Goal: Transaction & Acquisition: Purchase product/service

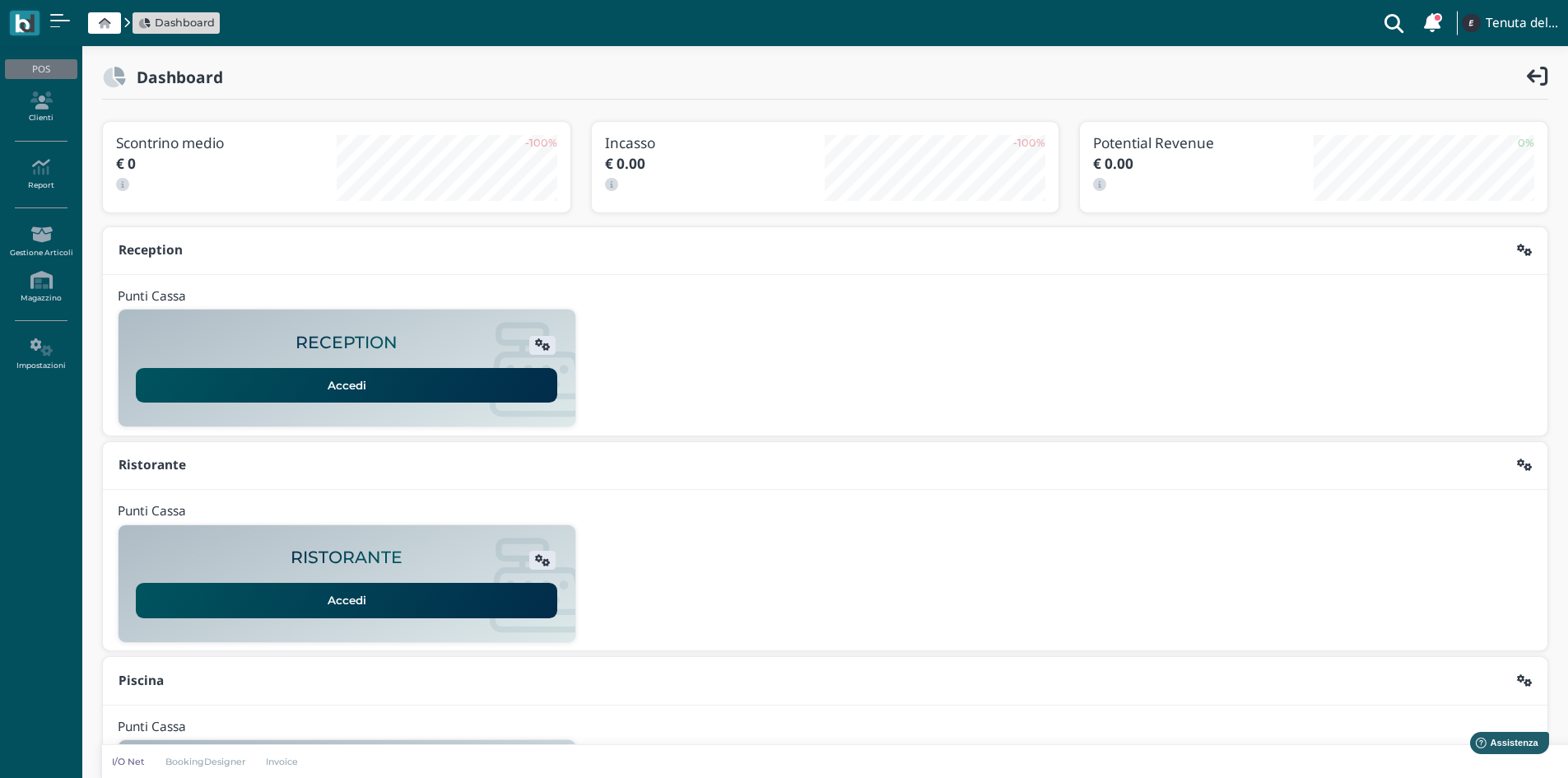
click at [360, 361] on div "Accedi" at bounding box center [347, 380] width 426 height 45
click at [345, 399] on link "Accedi" at bounding box center [347, 385] width 421 height 34
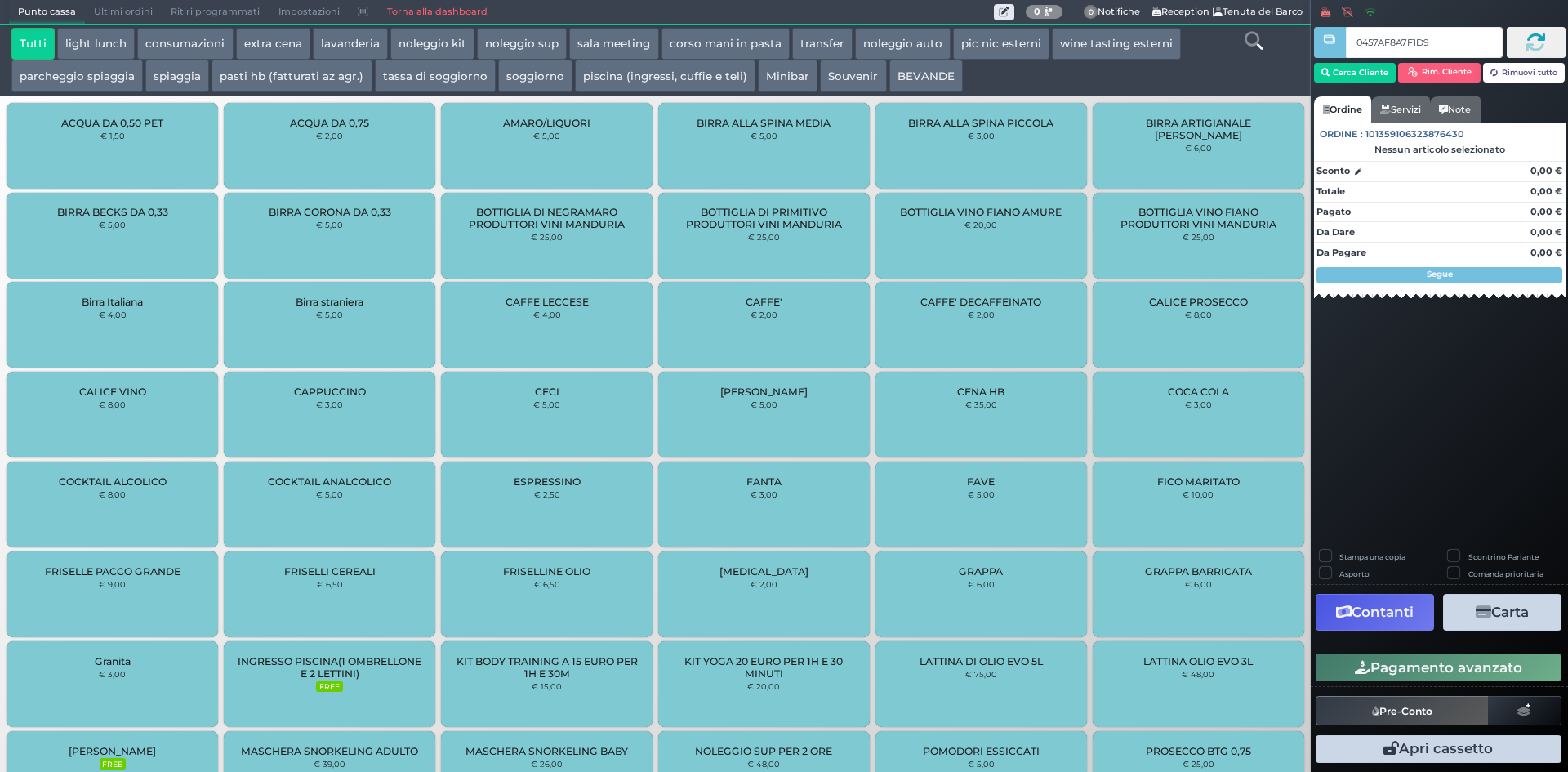
type input "0457AF8A7F1D90"
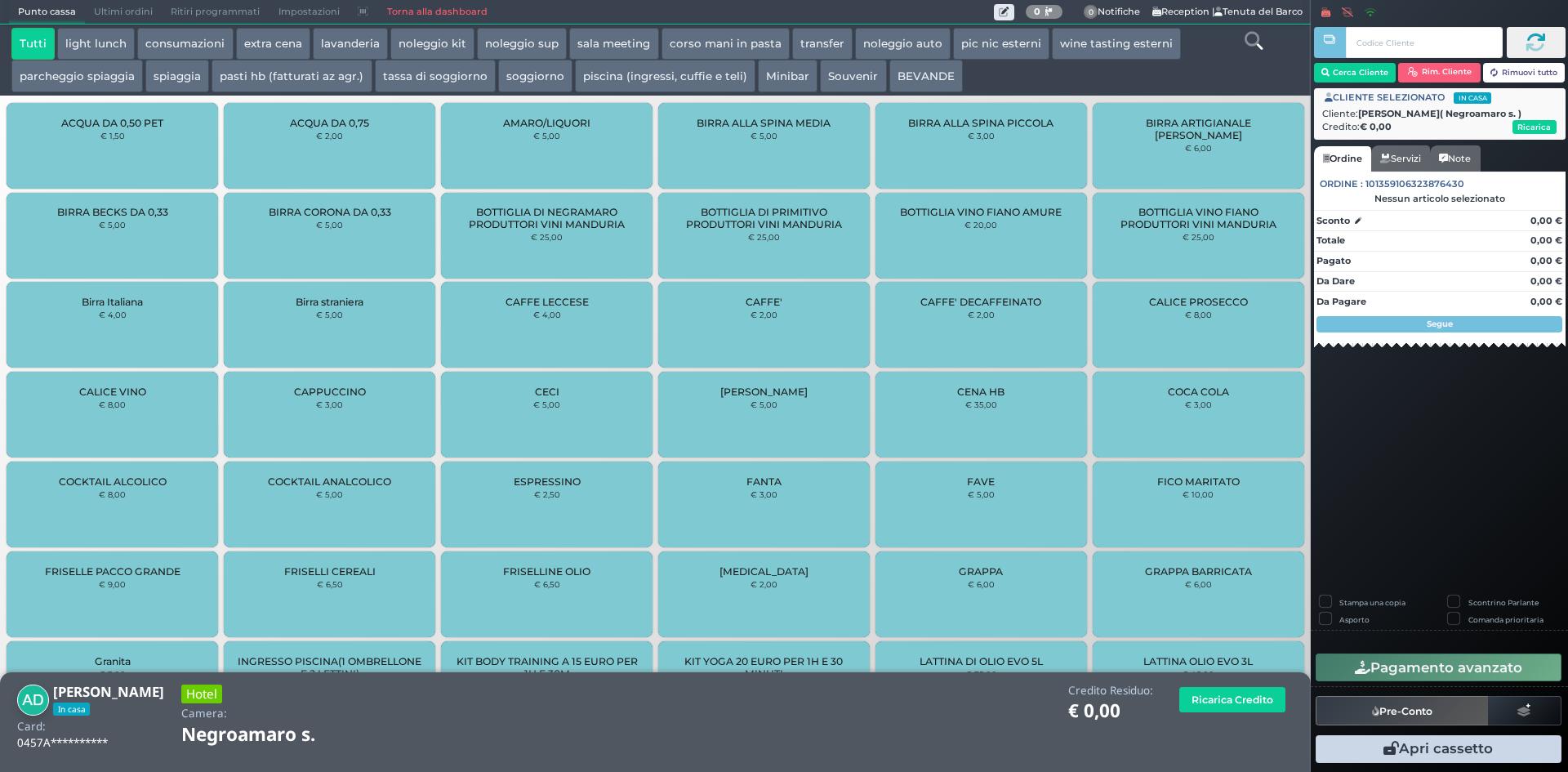
click at [195, 82] on button "spiaggia" at bounding box center [177, 76] width 64 height 32
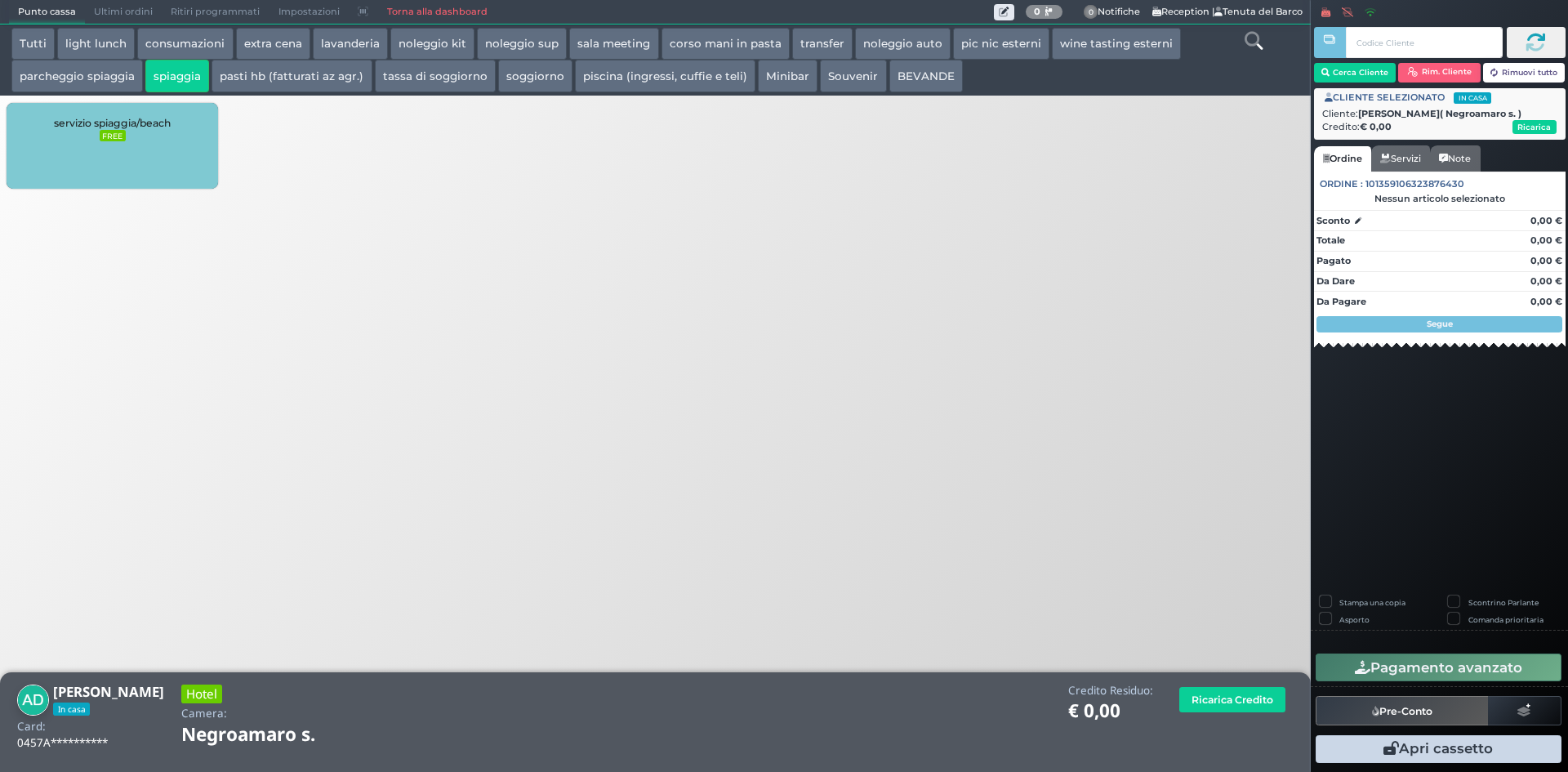
click at [131, 142] on div "servizio spiaggia/beach FREE" at bounding box center [112, 145] width 212 height 86
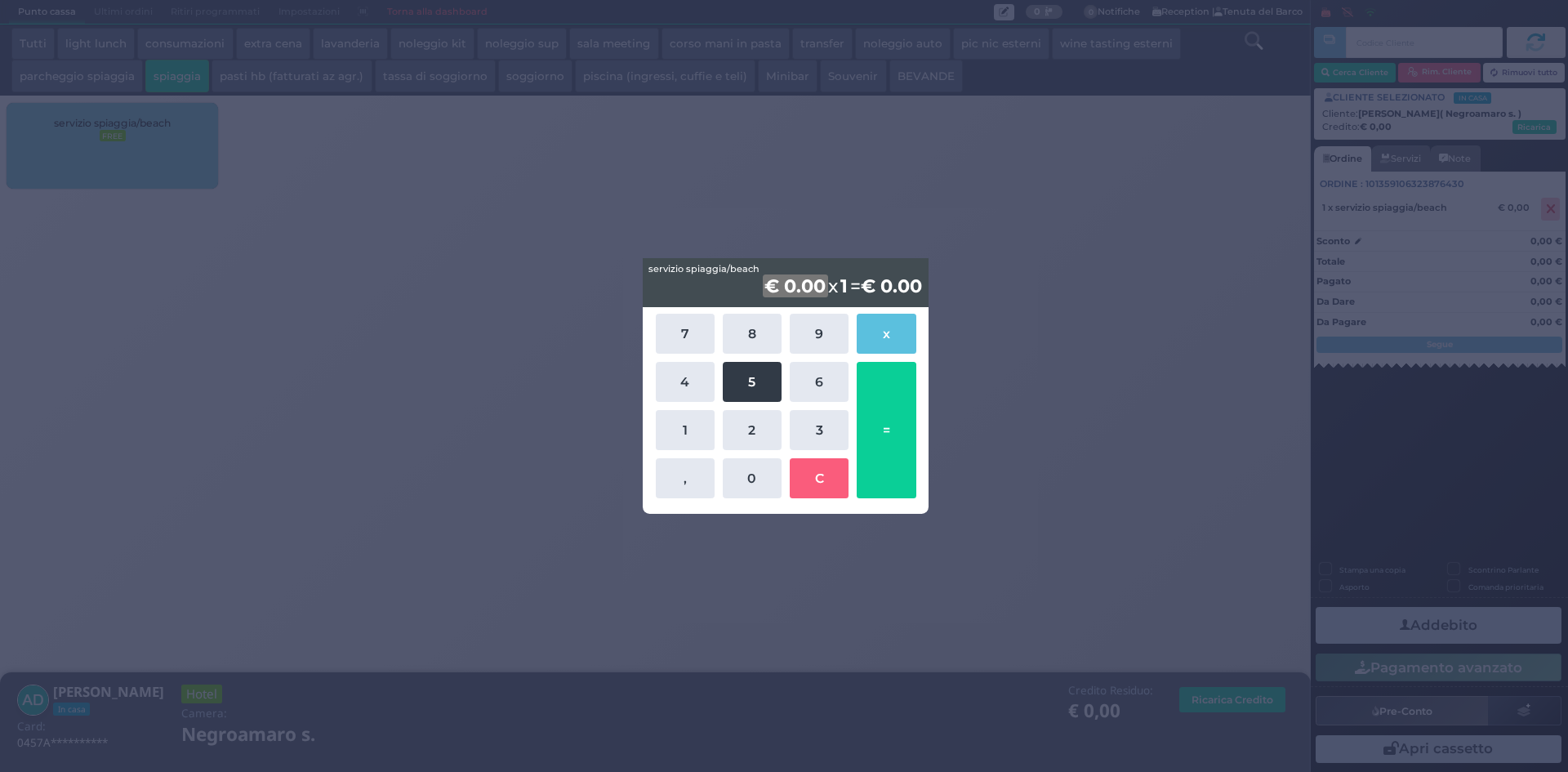
drag, startPoint x: 685, startPoint y: 422, endPoint x: 759, endPoint y: 387, distance: 81.9
click at [688, 422] on button "1" at bounding box center [684, 430] width 59 height 40
click at [759, 380] on button "5" at bounding box center [752, 382] width 59 height 40
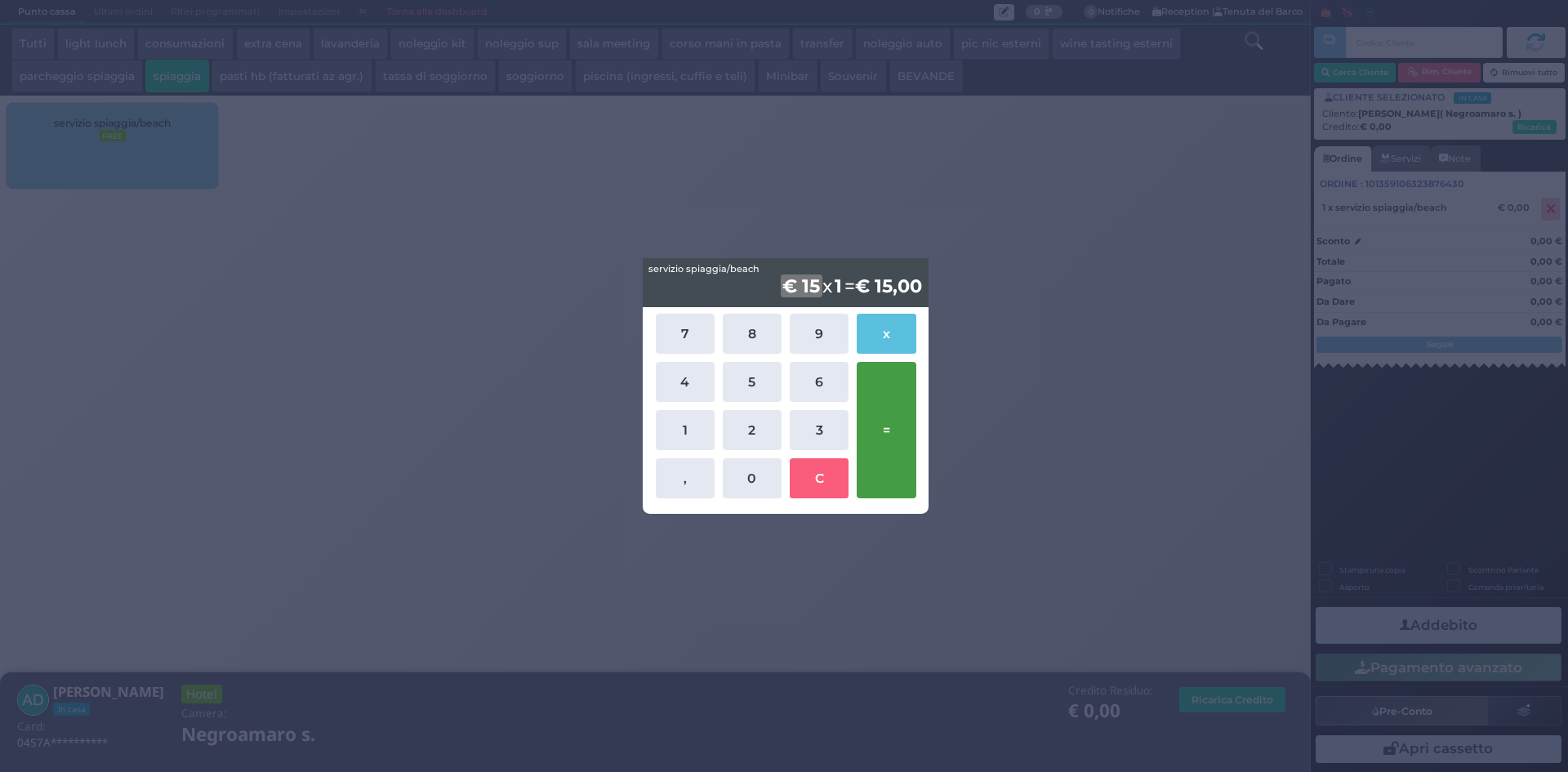
click at [884, 424] on button "=" at bounding box center [885, 430] width 59 height 136
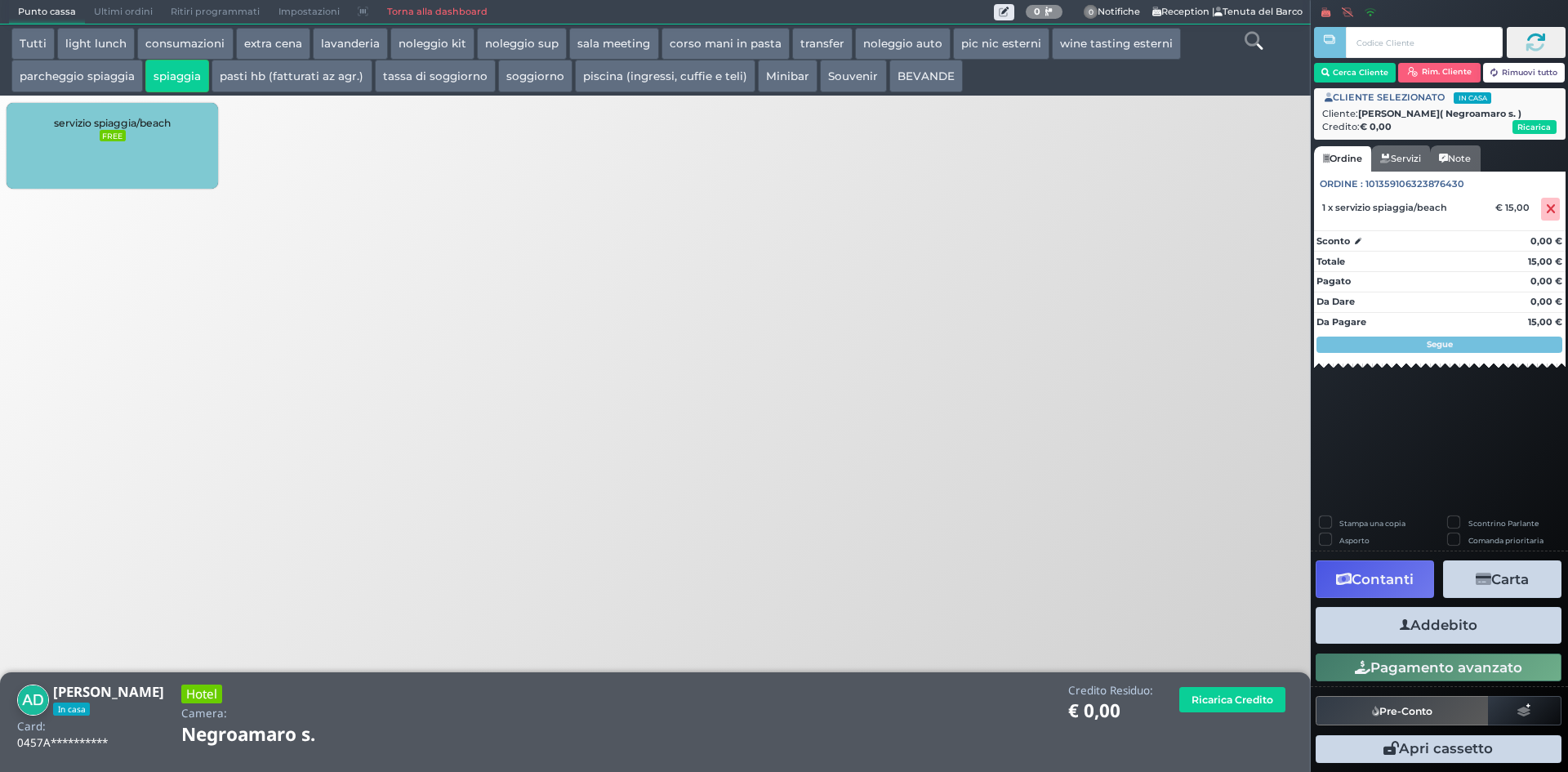
click at [80, 77] on button "parcheggio spiaggia" at bounding box center [77, 76] width 131 height 32
click at [204, 157] on div "parcheggio spiaggia/beach parking € 5,00" at bounding box center [112, 145] width 212 height 86
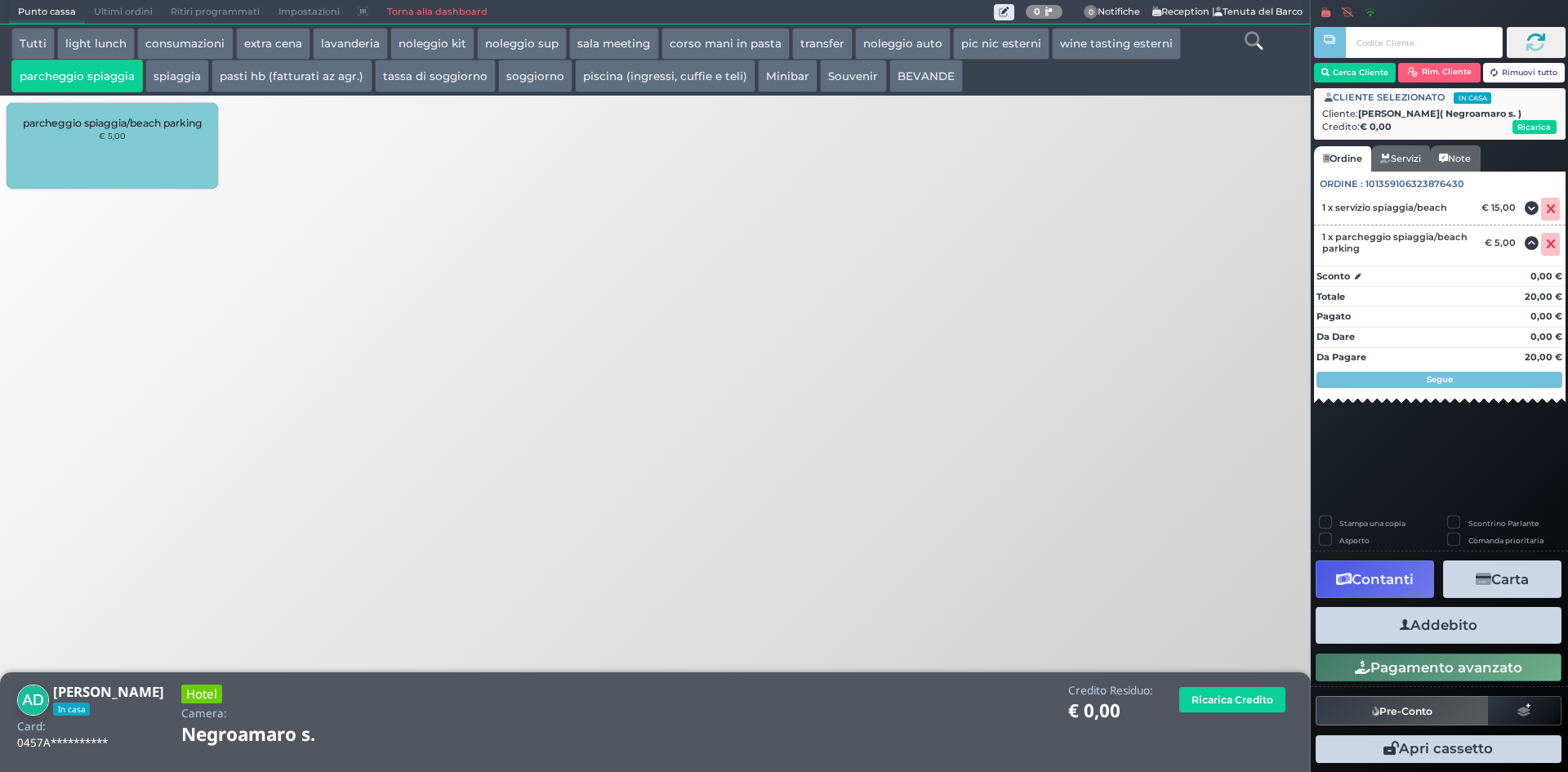
click at [1482, 626] on button "Addebito" at bounding box center [1438, 625] width 246 height 37
